Goal: Task Accomplishment & Management: Manage account settings

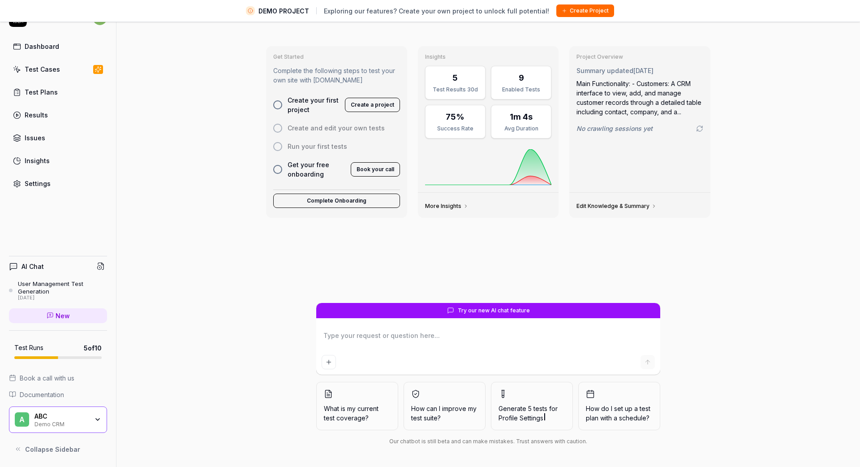
click at [47, 69] on div "Test Cases" at bounding box center [42, 69] width 35 height 9
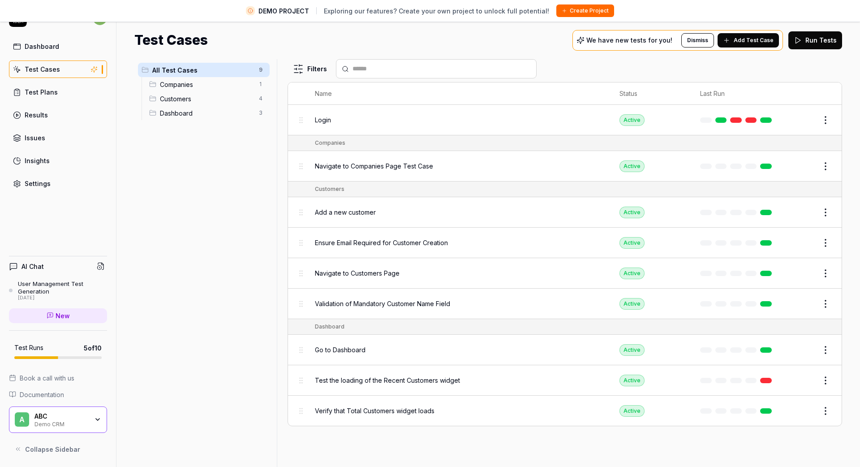
click at [193, 68] on span "All Test Cases" at bounding box center [202, 69] width 101 height 9
click at [56, 73] on div "Test Cases" at bounding box center [42, 69] width 35 height 9
click at [58, 419] on div "ABC" at bounding box center [61, 416] width 54 height 8
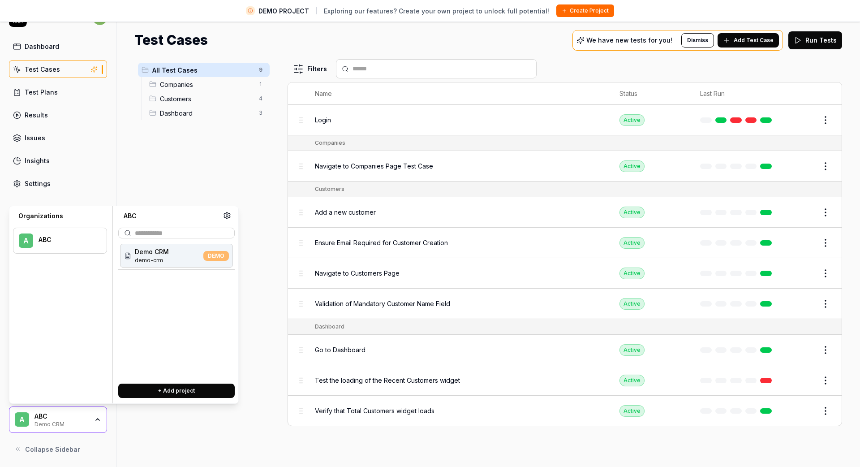
click at [152, 260] on span "demo-crm" at bounding box center [152, 260] width 34 height 8
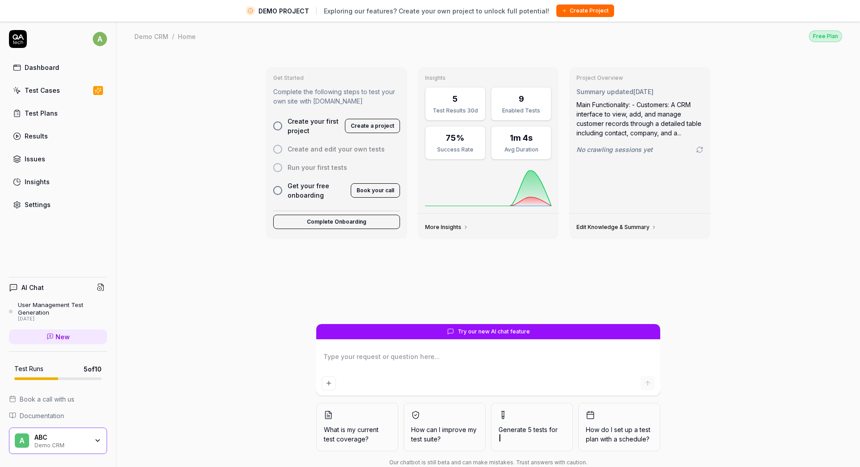
click at [37, 443] on div "Demo CRM" at bounding box center [61, 444] width 54 height 7
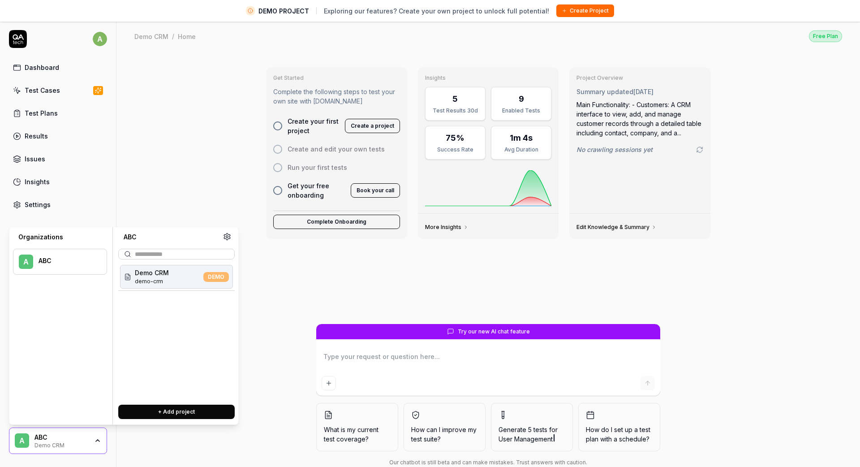
click at [53, 252] on div "A ABC" at bounding box center [60, 262] width 94 height 26
click at [189, 178] on div "Get Started Complete the following steps to test your own site with QA.tech Cre…" at bounding box center [488, 269] width 744 height 437
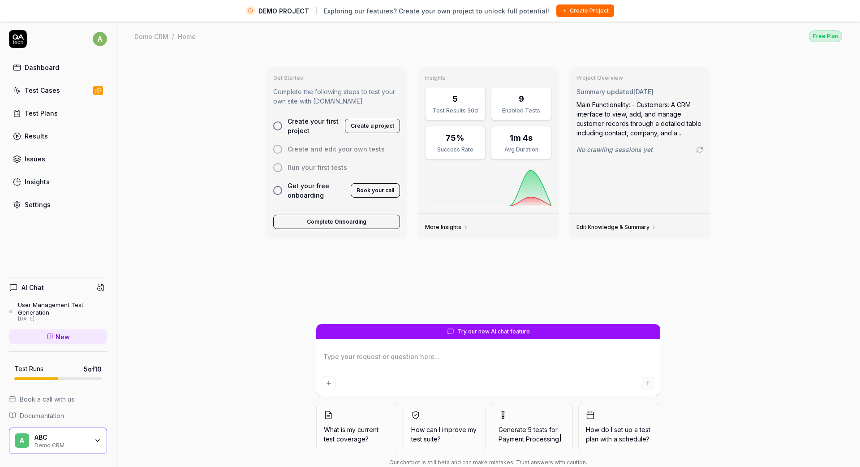
click at [38, 95] on div "Test Cases" at bounding box center [42, 90] width 35 height 9
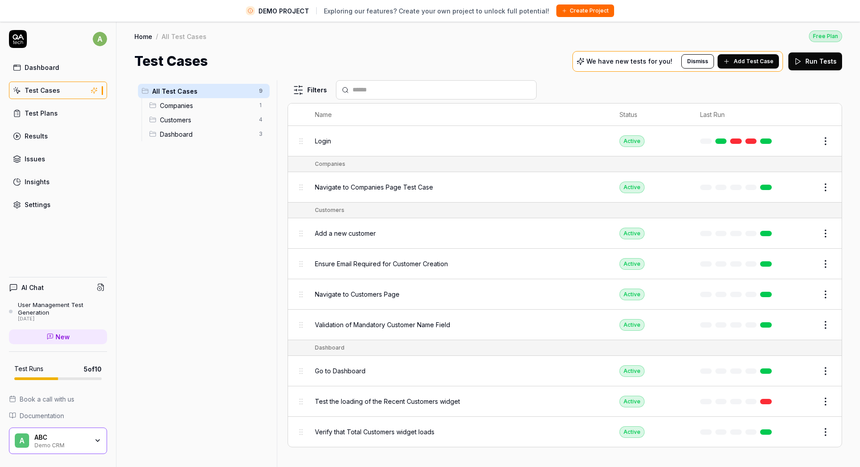
click at [200, 89] on span "All Test Cases" at bounding box center [202, 90] width 101 height 9
click at [752, 64] on span "Add Test Case" at bounding box center [754, 61] width 40 height 8
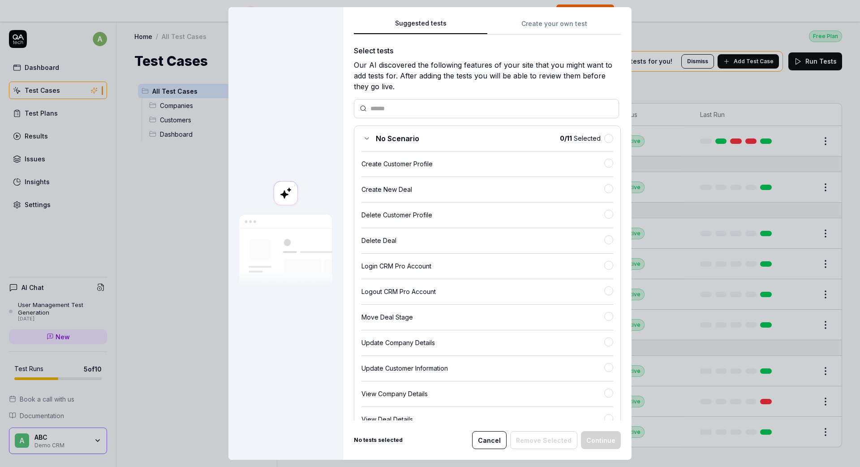
scroll to position [98, 0]
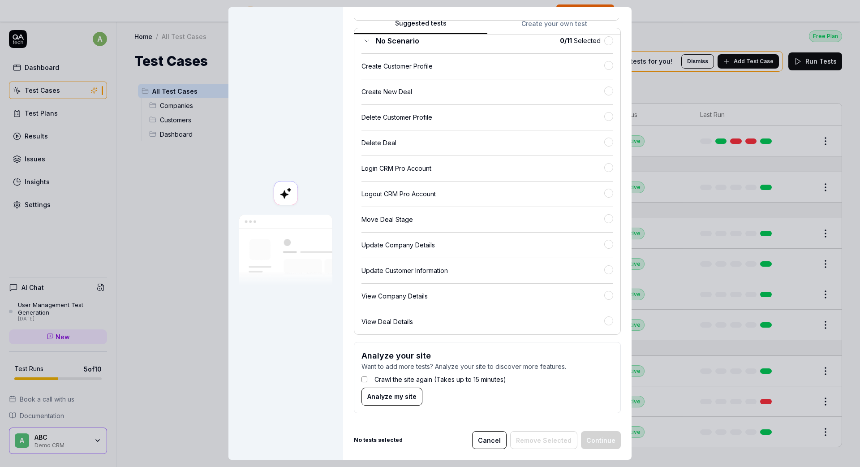
click at [399, 399] on span "Analyze my site" at bounding box center [391, 396] width 49 height 9
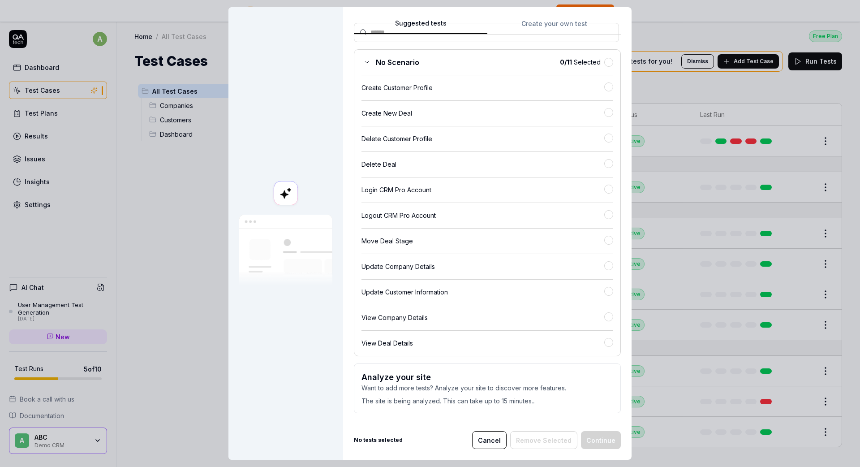
scroll to position [0, 0]
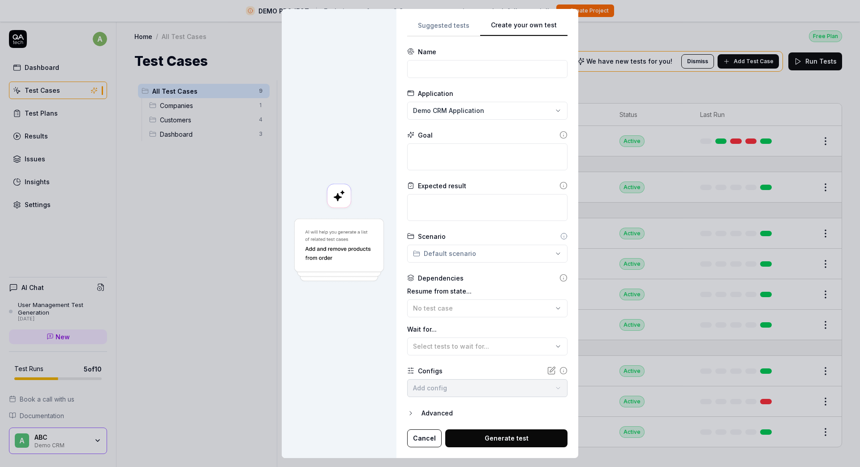
click at [536, 24] on button "Create your own test" at bounding box center [523, 28] width 87 height 16
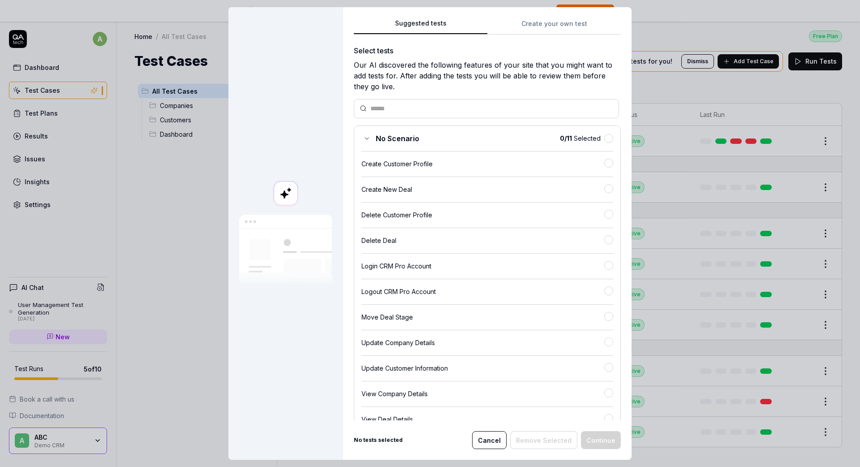
click at [427, 26] on button "Suggested tests" at bounding box center [420, 26] width 133 height 16
click at [529, 29] on button "Create your own test" at bounding box center [553, 26] width 133 height 16
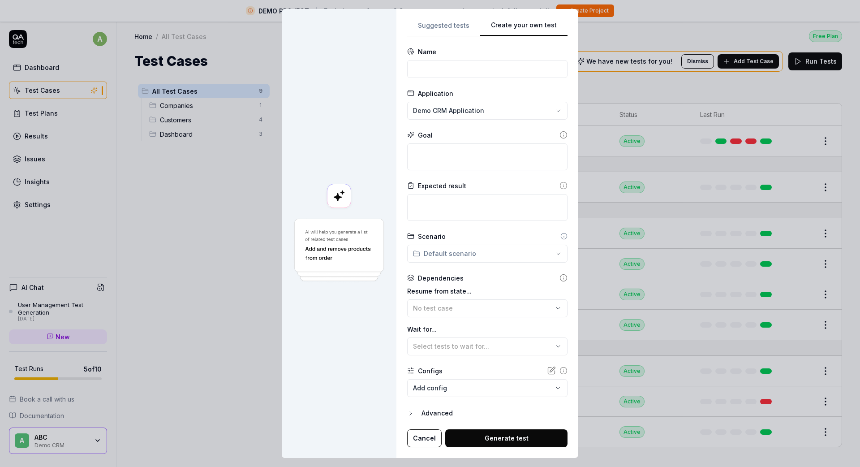
click at [424, 439] on button "Cancel" at bounding box center [424, 438] width 34 height 18
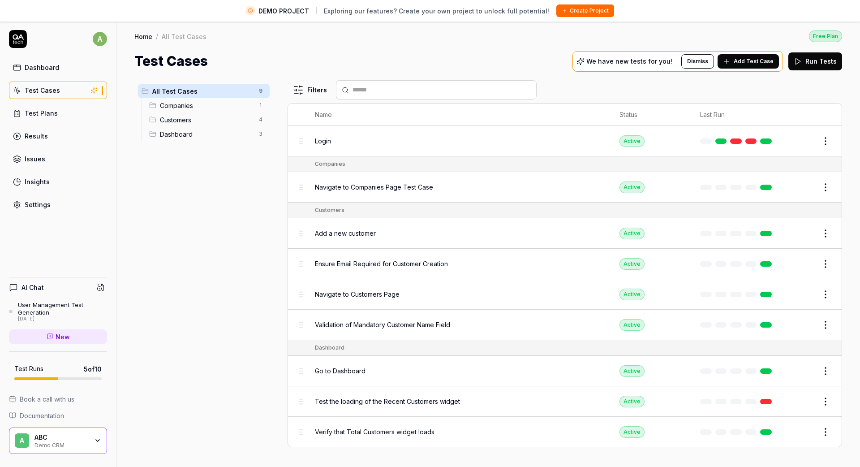
click at [65, 95] on link "Test Cases" at bounding box center [58, 90] width 98 height 17
click at [186, 90] on span "All Test Cases" at bounding box center [202, 90] width 101 height 9
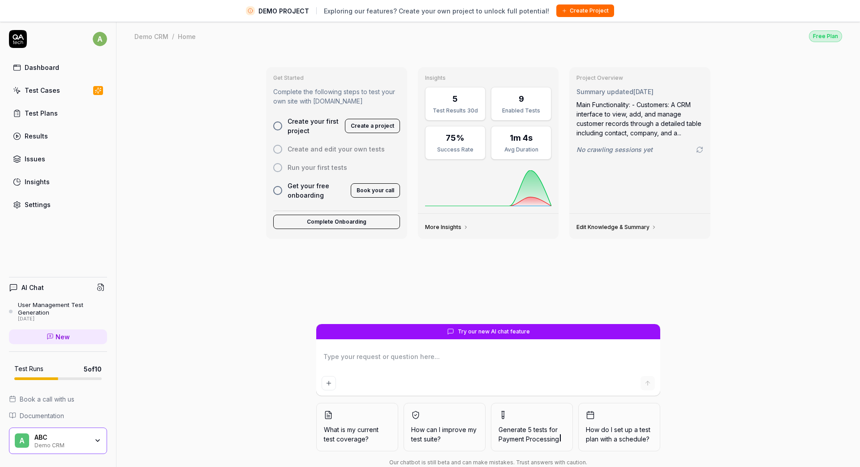
click at [42, 375] on div "Test Runs 5 of 10" at bounding box center [58, 369] width 98 height 21
click at [48, 400] on span "Book a call with us" at bounding box center [47, 398] width 55 height 9
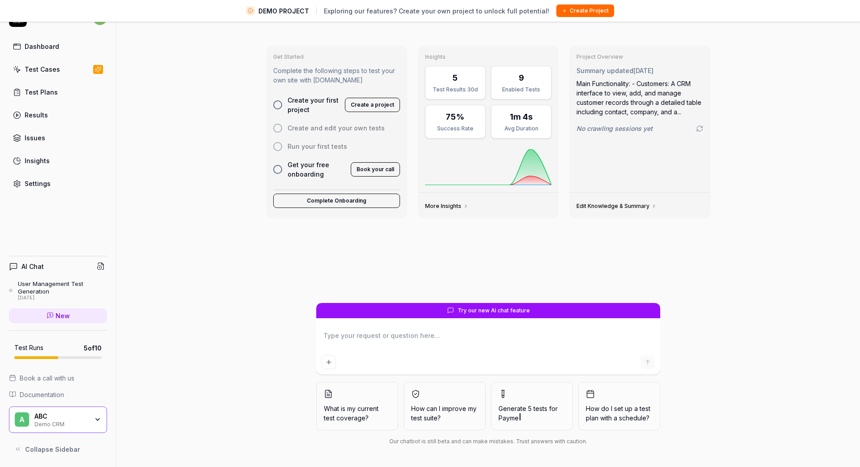
type textarea "*"
click at [43, 182] on div "Settings" at bounding box center [38, 183] width 26 height 9
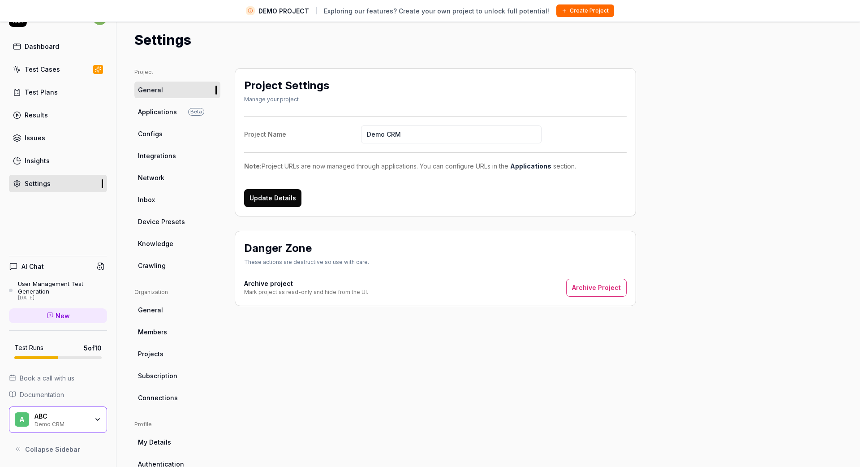
scroll to position [2, 0]
click at [56, 69] on div "Test Cases" at bounding box center [42, 69] width 35 height 9
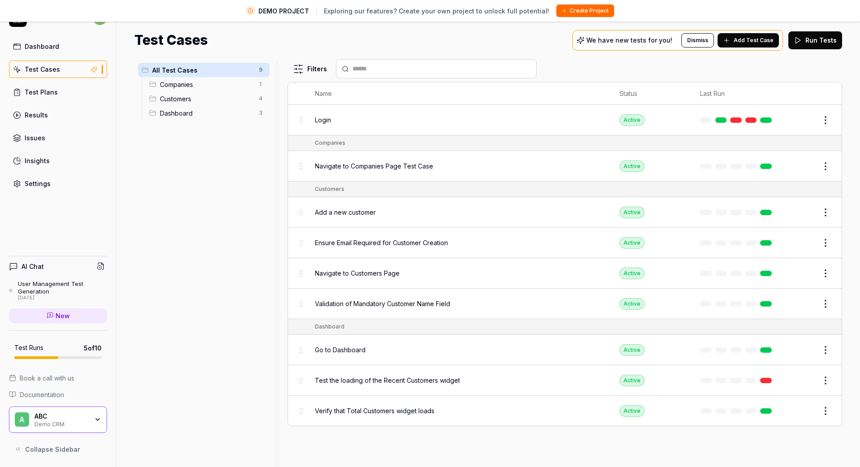
click at [753, 46] on button "Add Test Case" at bounding box center [748, 40] width 61 height 14
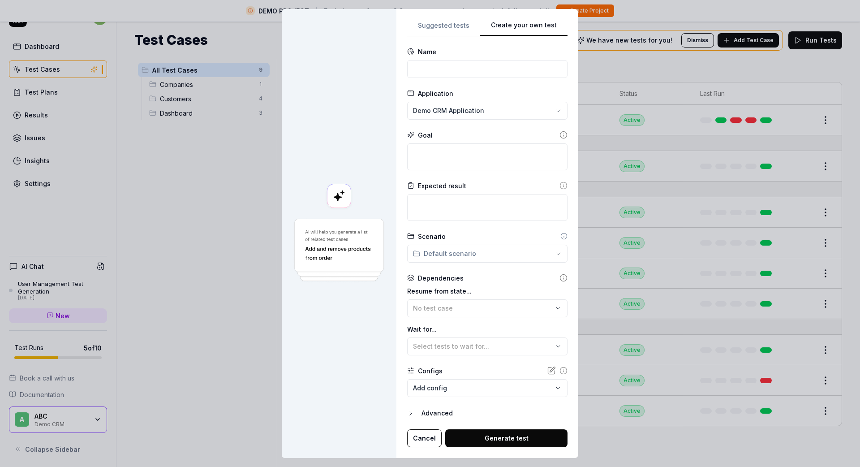
click at [560, 18] on div "**********" at bounding box center [487, 233] width 182 height 449
click at [458, 390] on body "DEMO PROJECT Exploring our features? Create your own project to unlock full pot…" at bounding box center [430, 223] width 860 height 488
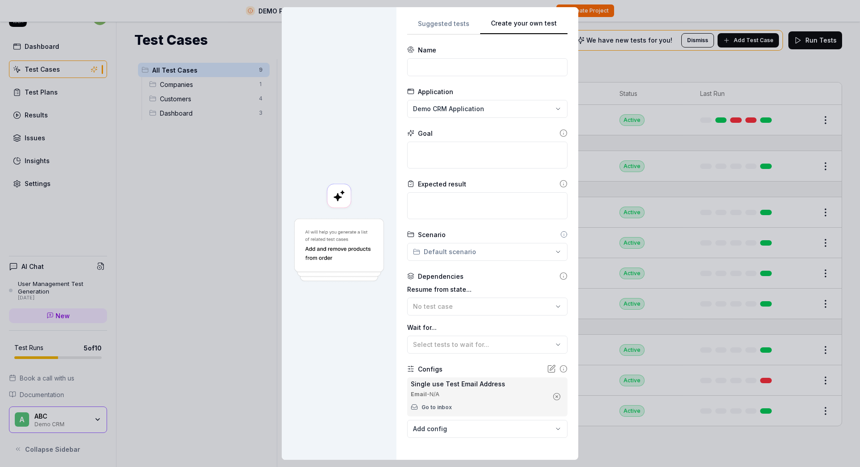
click at [436, 408] on link "Go to inbox" at bounding box center [437, 407] width 30 height 8
click at [556, 396] on icon "button" at bounding box center [557, 396] width 8 height 8
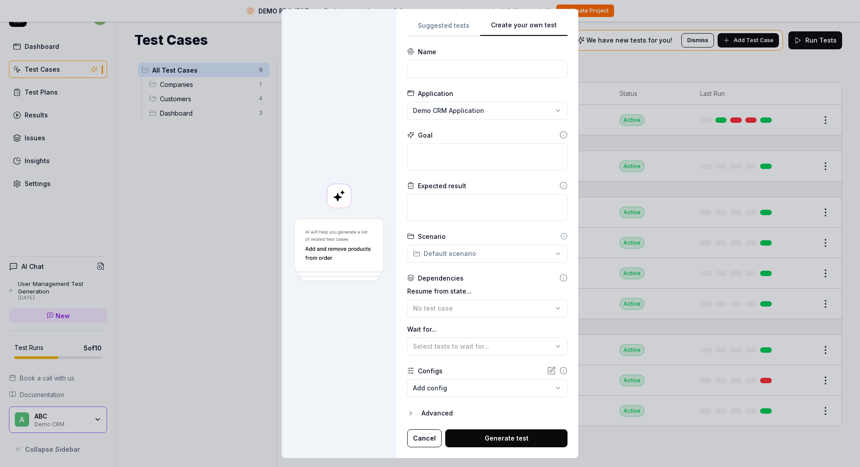
click at [414, 415] on icon "button" at bounding box center [410, 412] width 7 height 7
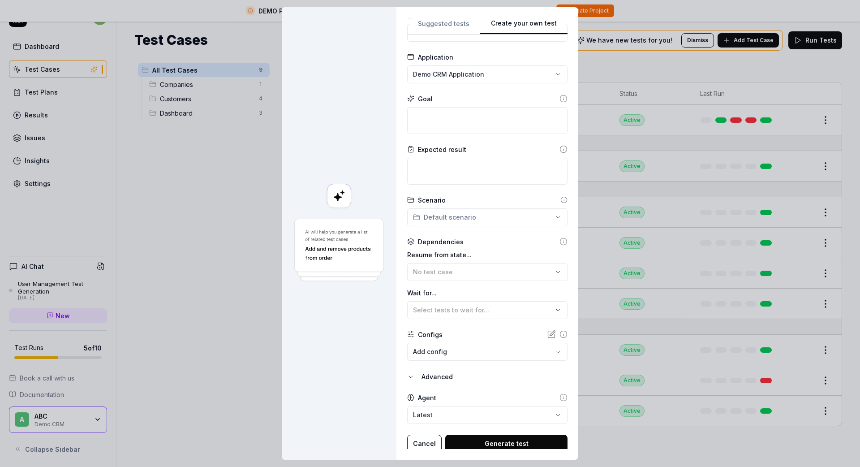
scroll to position [38, 0]
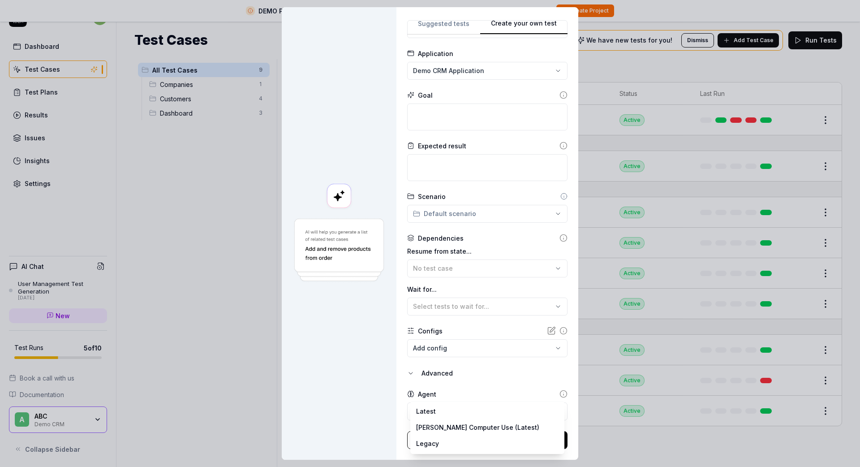
click at [434, 409] on body "DEMO PROJECT Exploring our features? Create your own project to unlock full pot…" at bounding box center [430, 223] width 860 height 488
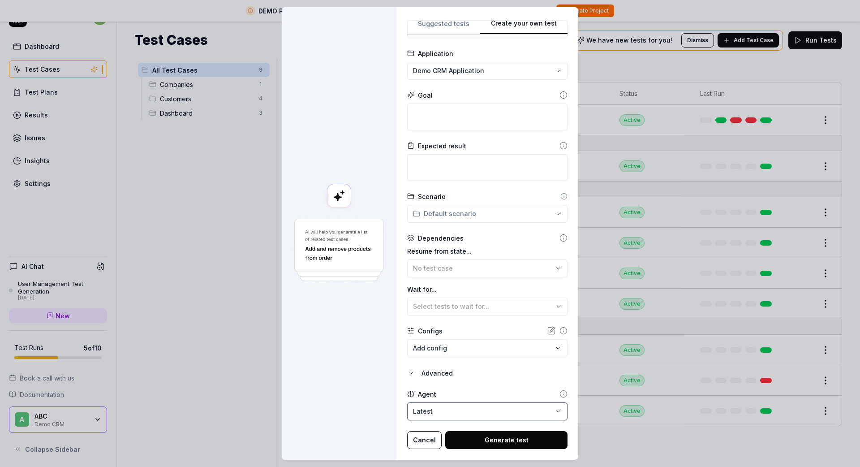
click at [428, 395] on div "**********" at bounding box center [430, 233] width 860 height 467
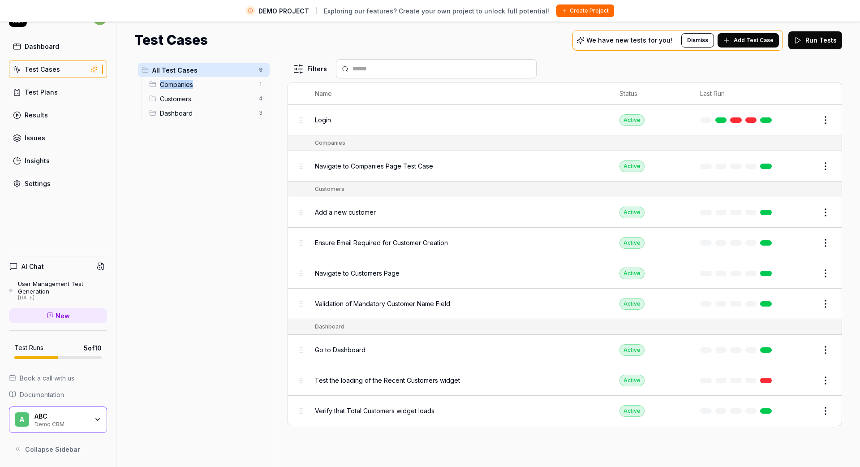
click at [187, 87] on span "Companies" at bounding box center [207, 84] width 94 height 9
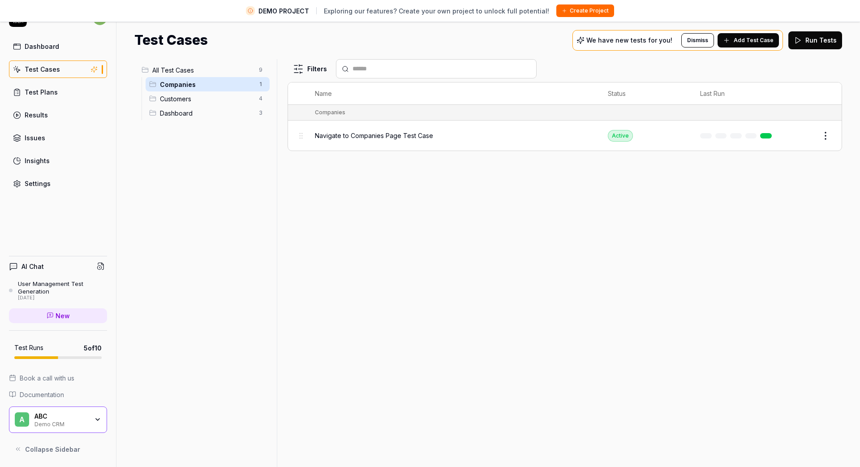
click at [370, 133] on span "Navigate to Companies Page Test Case" at bounding box center [374, 135] width 118 height 9
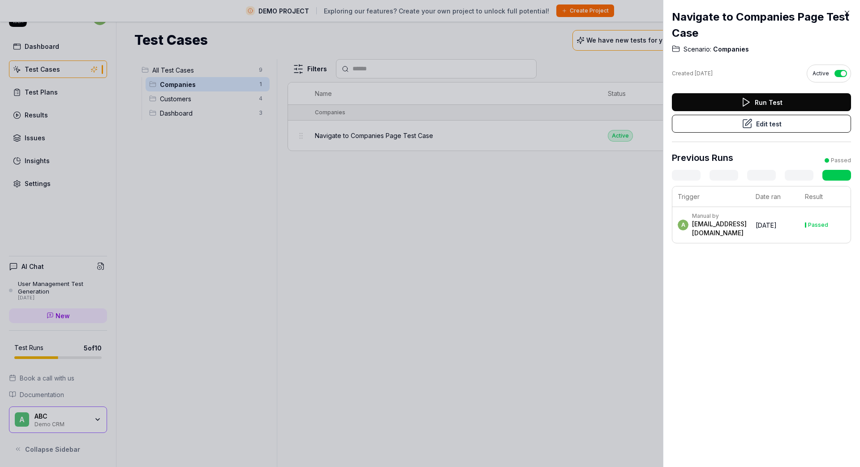
click at [195, 99] on div at bounding box center [430, 233] width 860 height 467
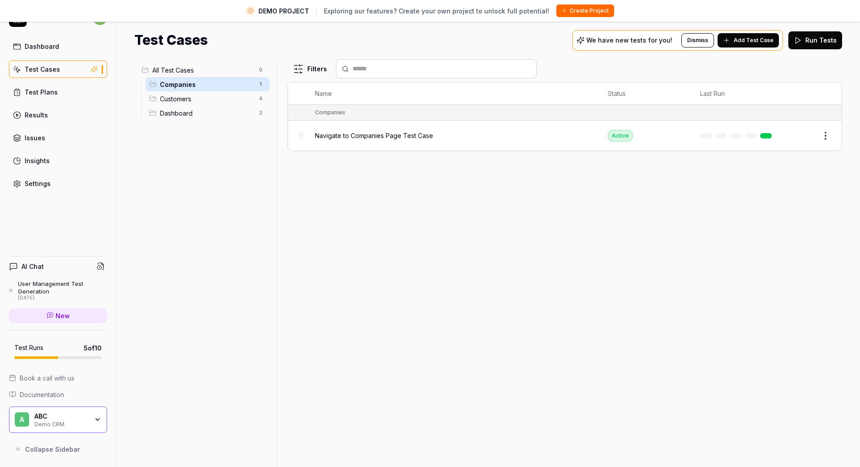
click at [192, 100] on span "Customers" at bounding box center [207, 98] width 94 height 9
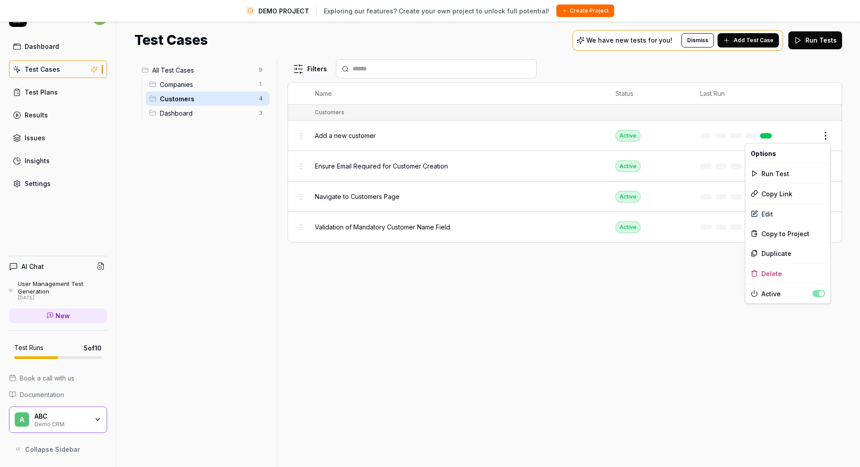
click at [825, 135] on html "DEMO PROJECT Exploring our features? Create your own project to unlock full pot…" at bounding box center [430, 223] width 860 height 488
click at [771, 276] on div "Delete" at bounding box center [787, 273] width 85 height 20
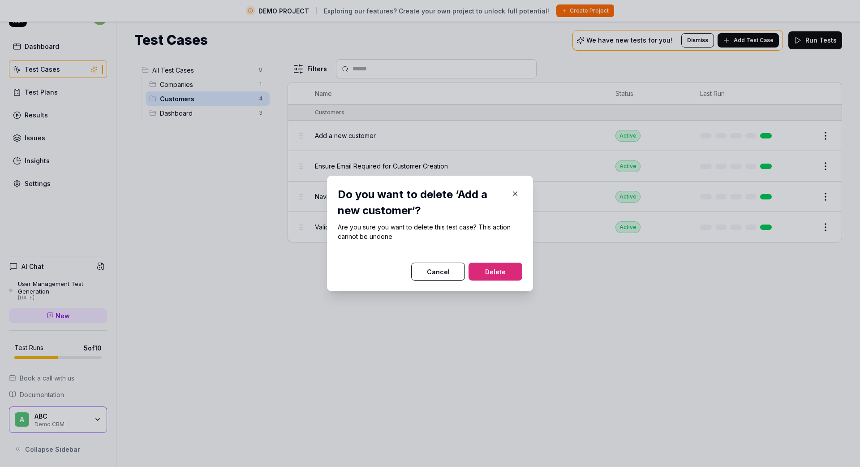
click at [505, 274] on button "Delete" at bounding box center [496, 272] width 54 height 18
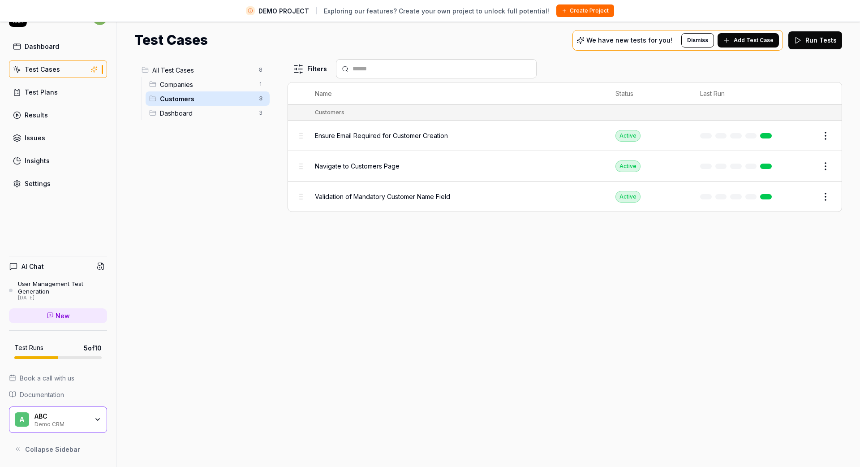
click at [824, 135] on html "DEMO PROJECT Exploring our features? Create your own project to unlock full pot…" at bounding box center [430, 223] width 860 height 488
click at [774, 269] on div "Delete" at bounding box center [787, 273] width 85 height 20
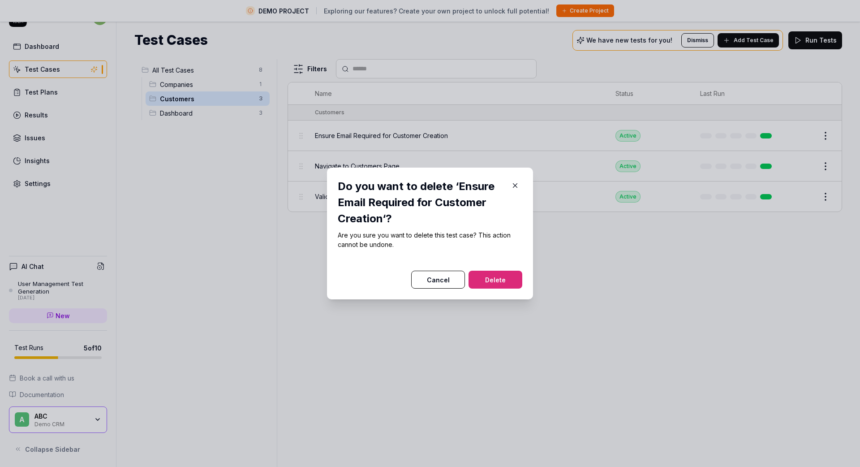
click at [498, 279] on button "Delete" at bounding box center [496, 280] width 54 height 18
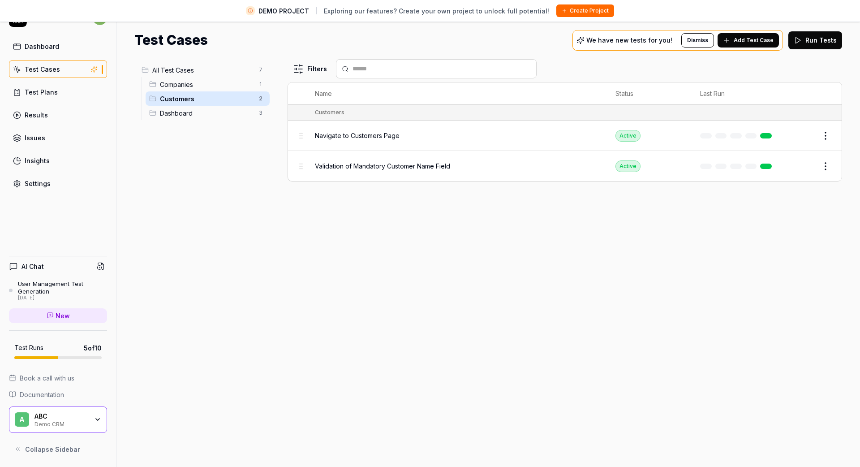
click at [829, 167] on html "DEMO PROJECT Exploring our features? Create your own project to unlock full pot…" at bounding box center [430, 223] width 860 height 488
click at [754, 302] on icon at bounding box center [754, 302] width 5 height 0
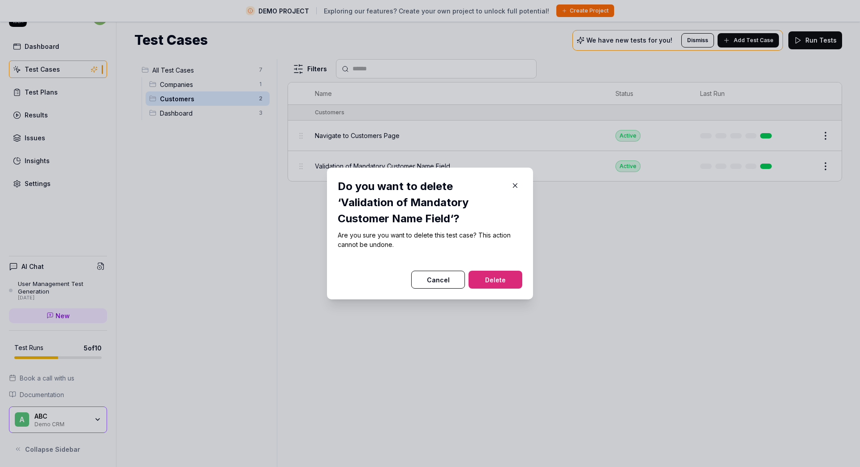
click at [493, 283] on button "Delete" at bounding box center [496, 280] width 54 height 18
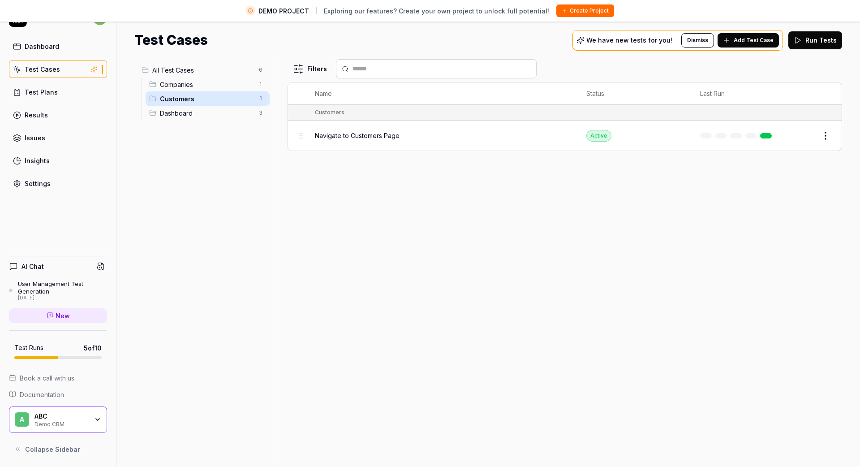
click at [177, 113] on span "Dashboard" at bounding box center [207, 112] width 94 height 9
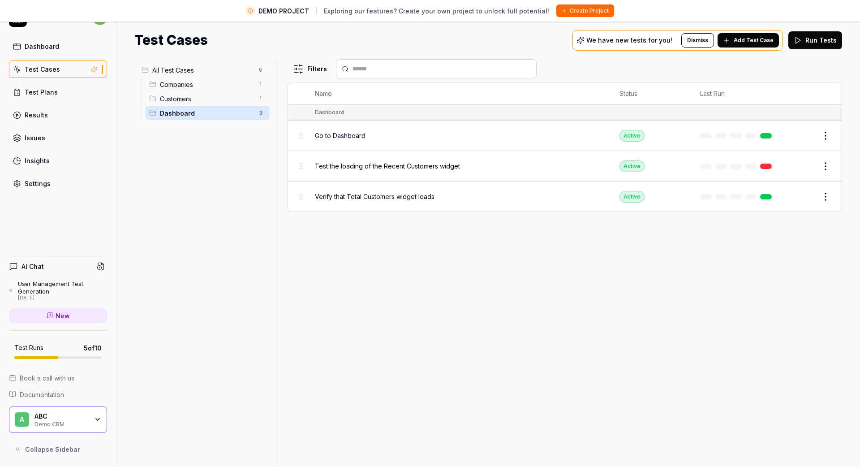
click at [183, 113] on span "Dashboard" at bounding box center [207, 112] width 94 height 9
click at [182, 98] on span "Customers" at bounding box center [207, 98] width 94 height 9
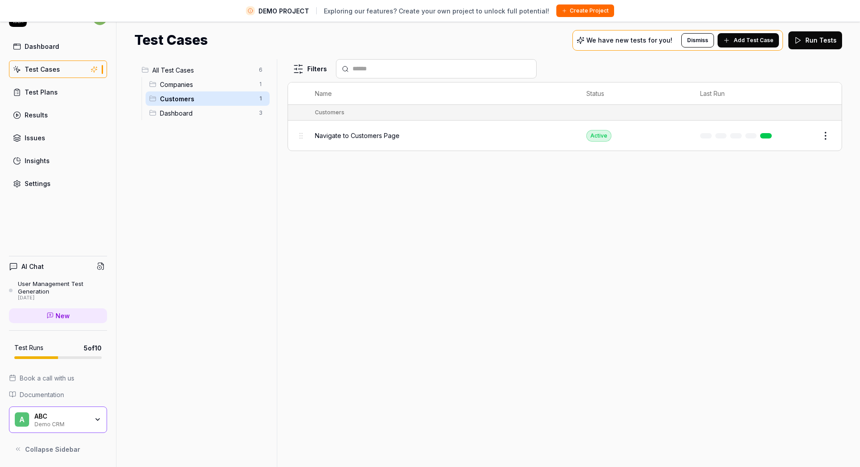
click at [180, 84] on span "Companies" at bounding box center [207, 84] width 94 height 9
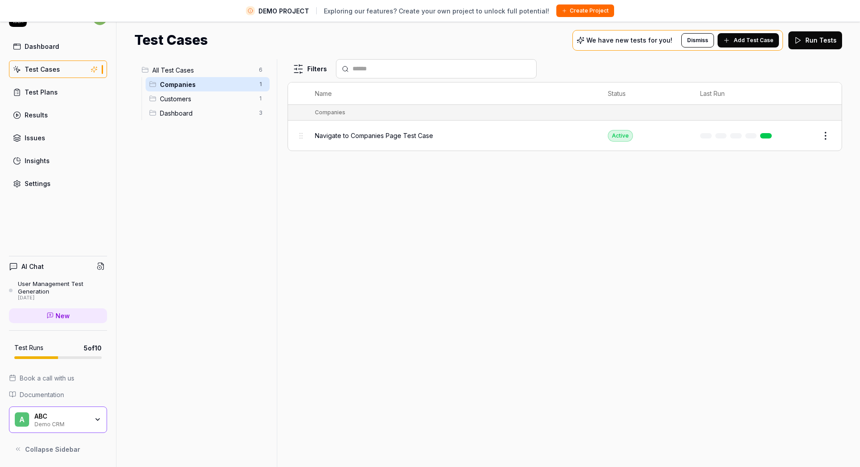
click at [185, 112] on span "Dashboard" at bounding box center [207, 112] width 94 height 9
